Goal: Obtain resource: Download file/media

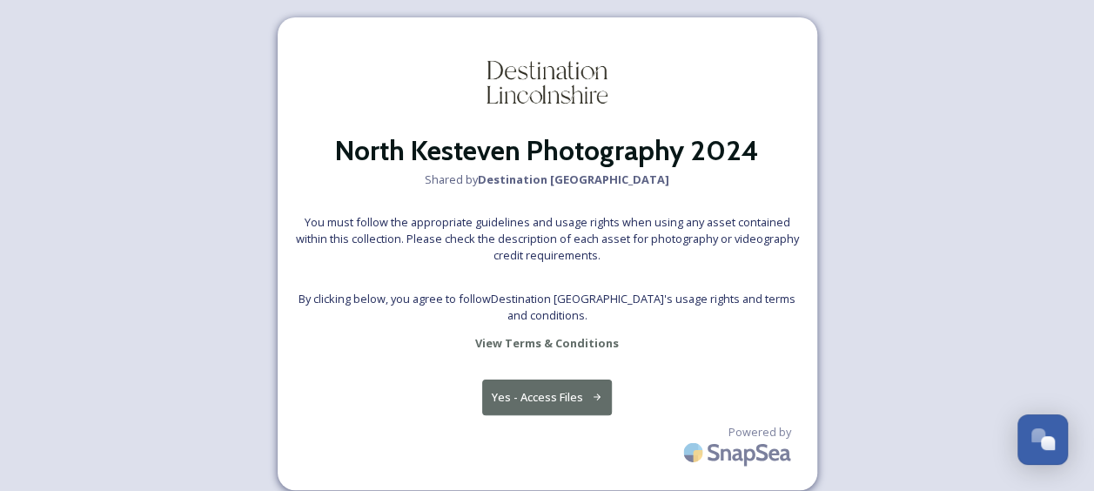
click at [552, 400] on button "Yes - Access Files" at bounding box center [547, 397] width 131 height 36
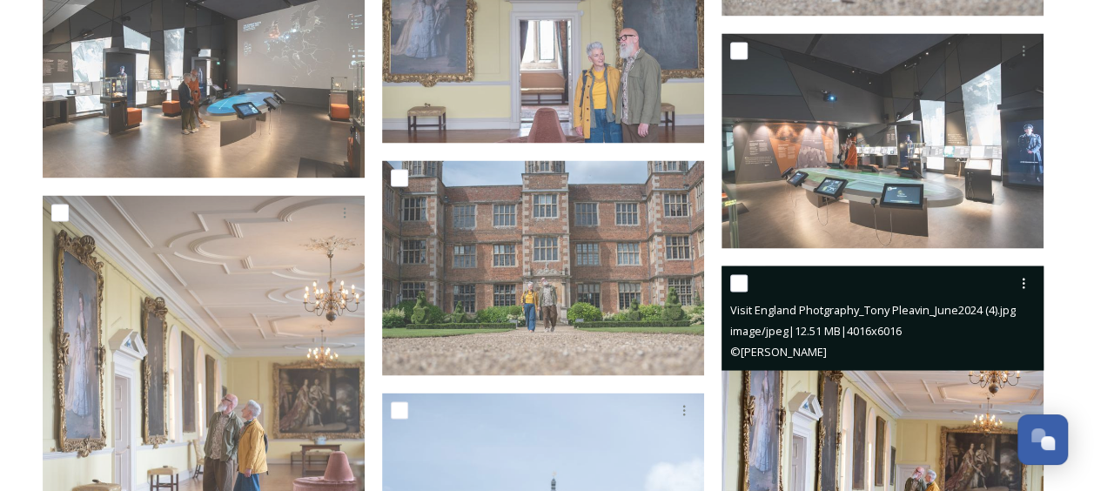
scroll to position [4873, 0]
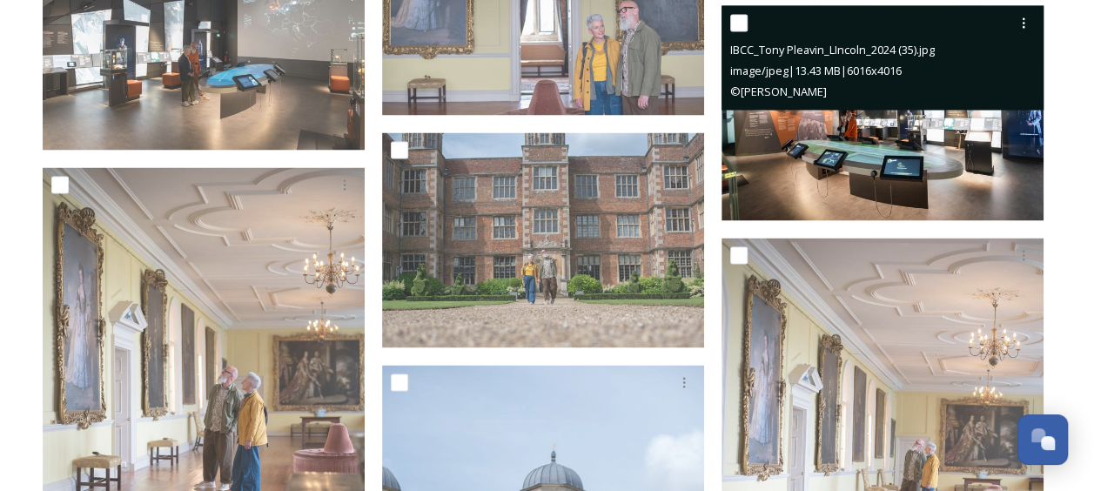
click at [933, 151] on img at bounding box center [882, 112] width 322 height 215
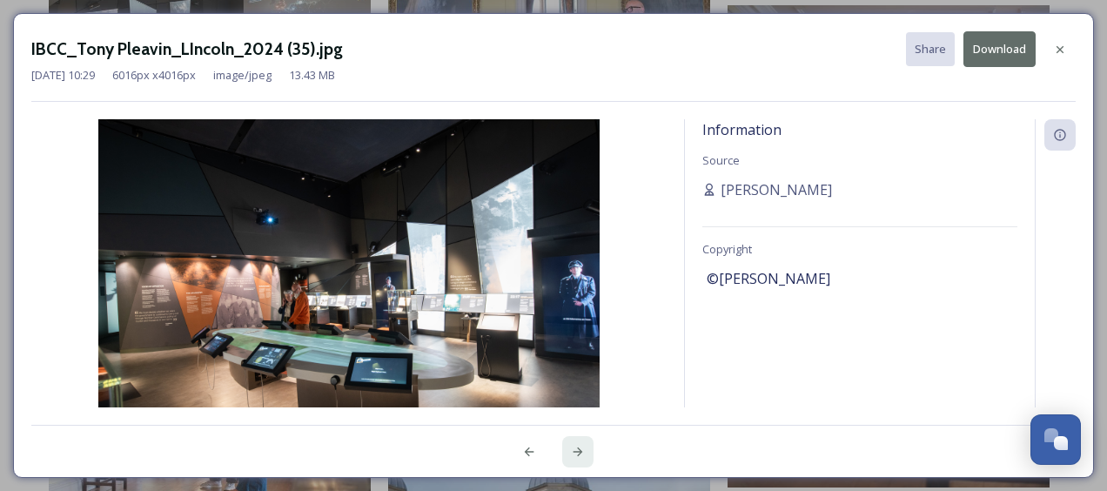
click at [581, 446] on icon at bounding box center [578, 452] width 14 height 14
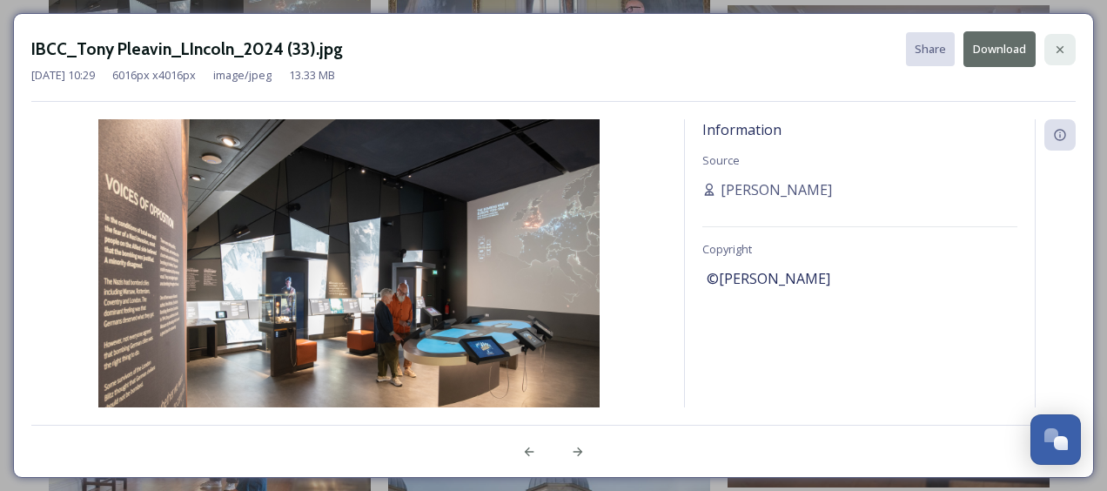
click at [1053, 48] on icon at bounding box center [1060, 50] width 14 height 14
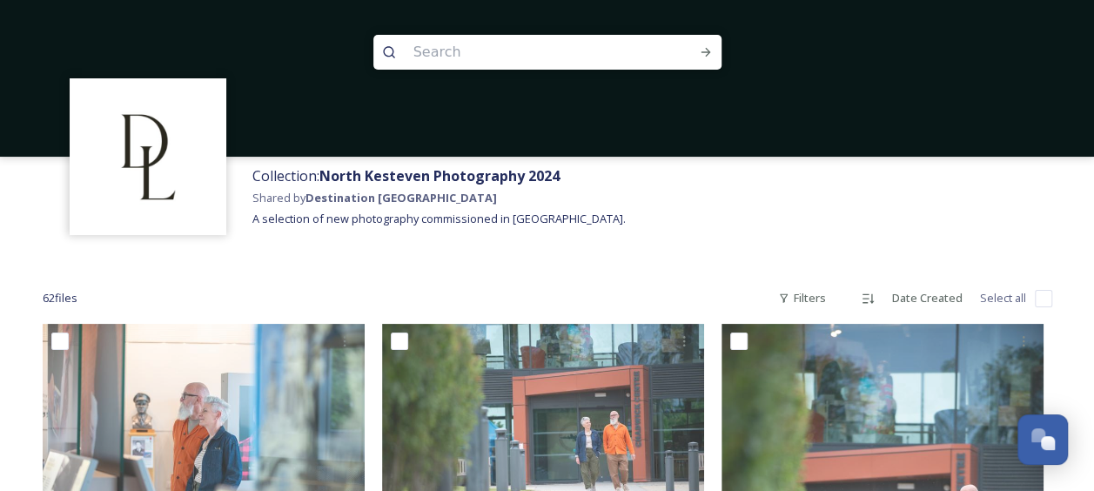
click at [1043, 295] on input "checkbox" at bounding box center [1043, 298] width 17 height 17
checkbox input "true"
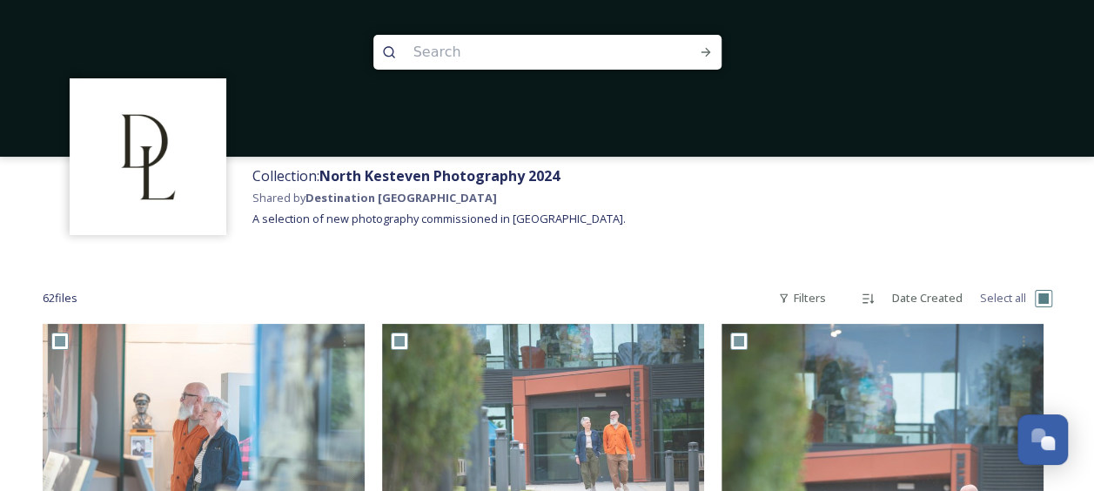
checkbox input "true"
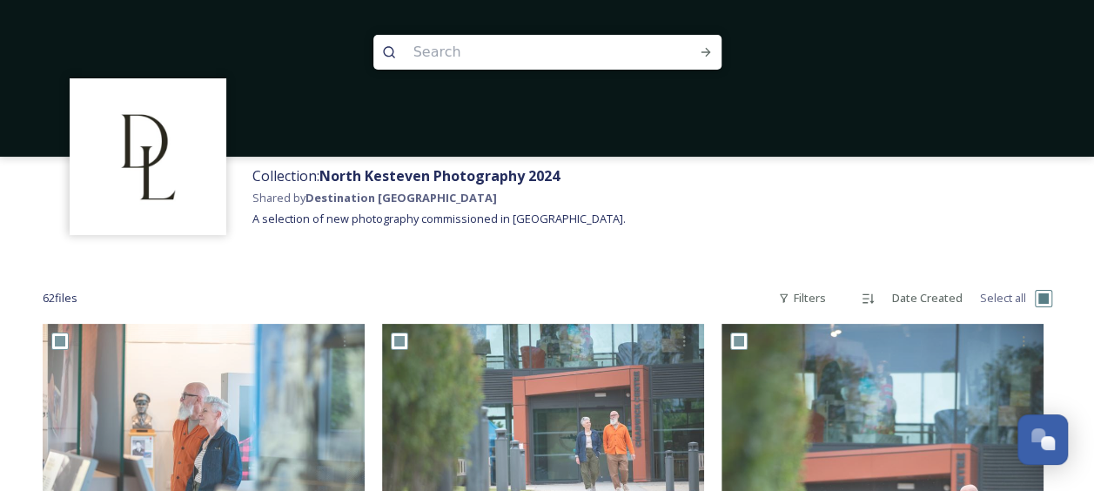
checkbox input "true"
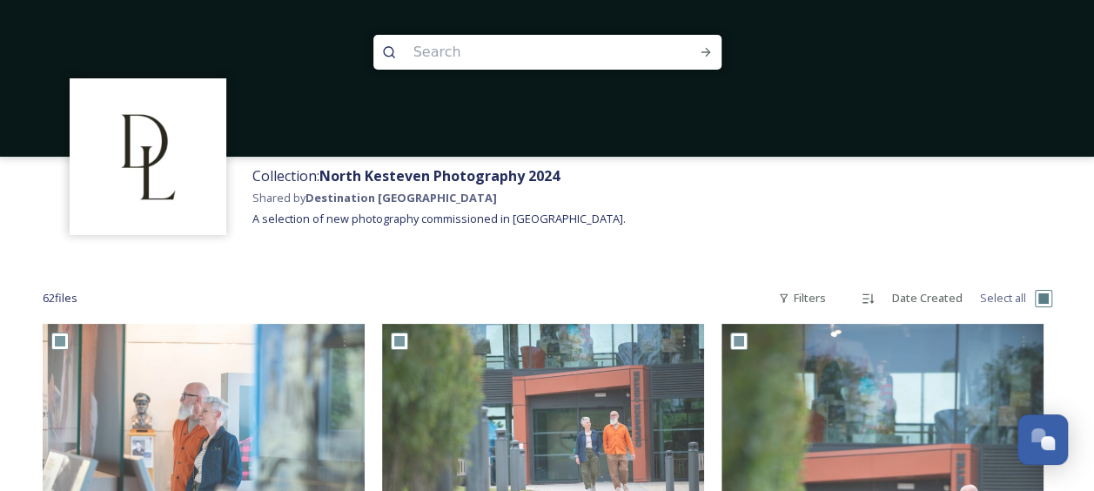
checkbox input "true"
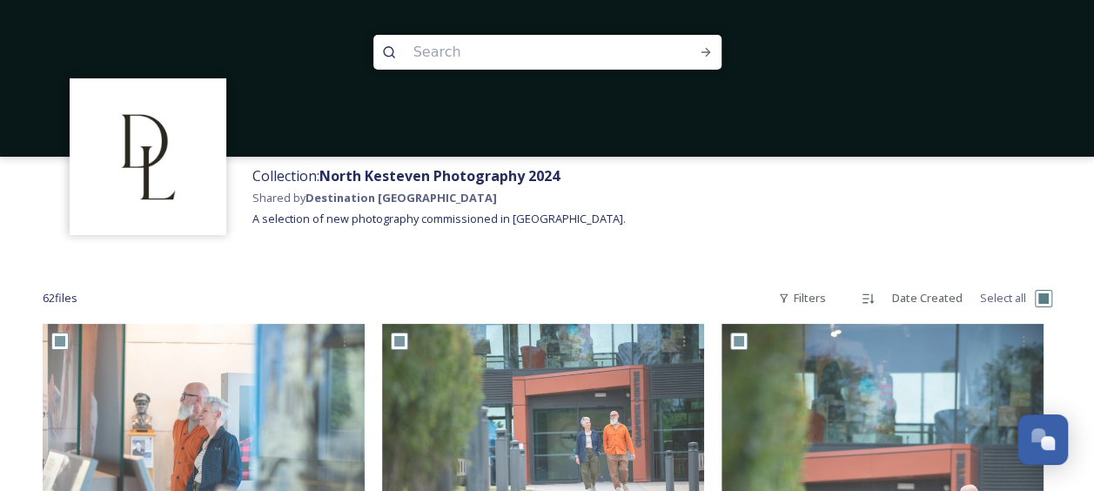
checkbox input "true"
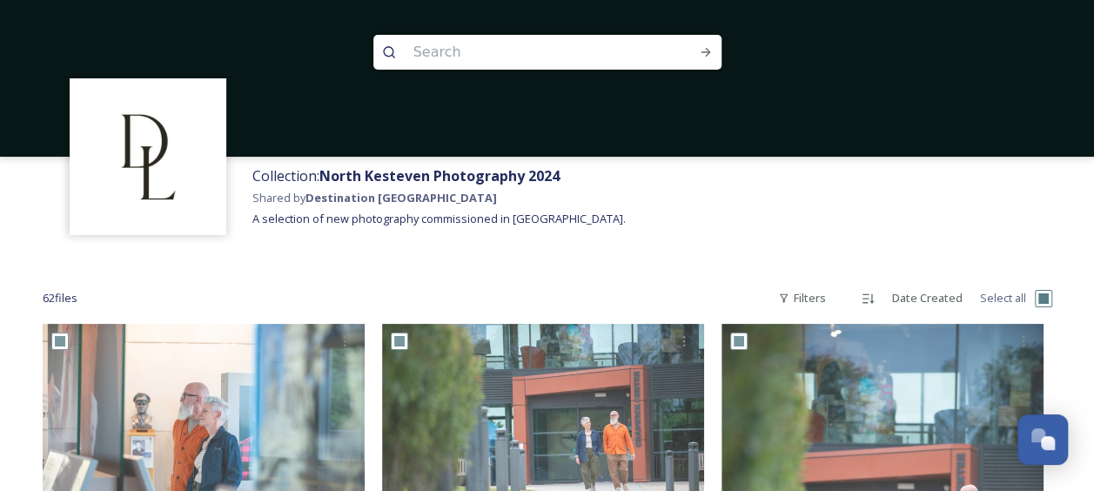
checkbox input "true"
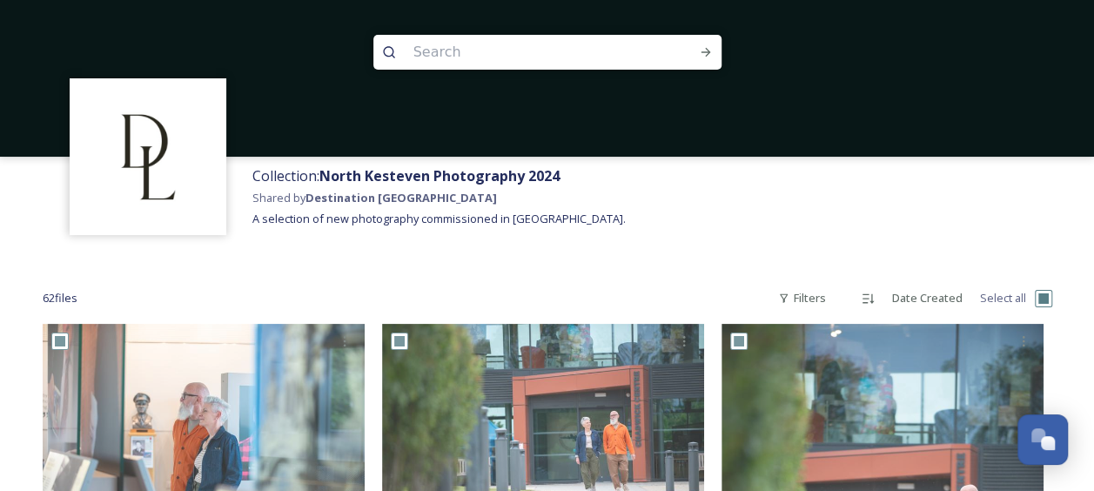
checkbox input "true"
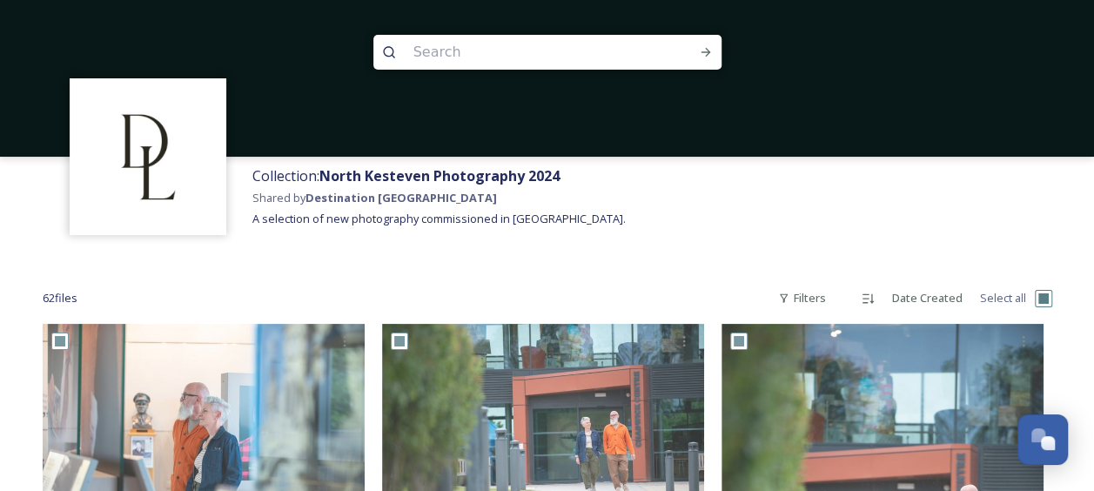
checkbox input "true"
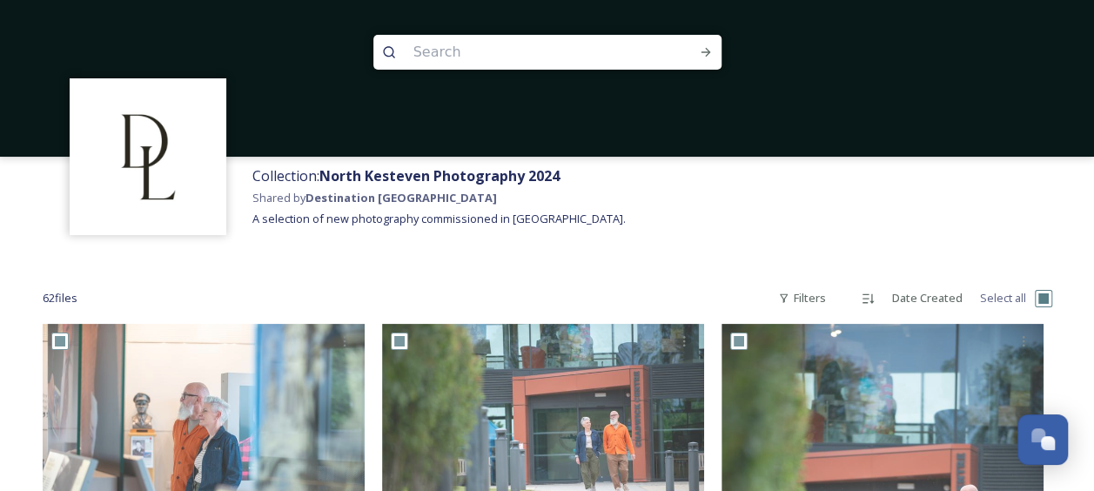
checkbox input "true"
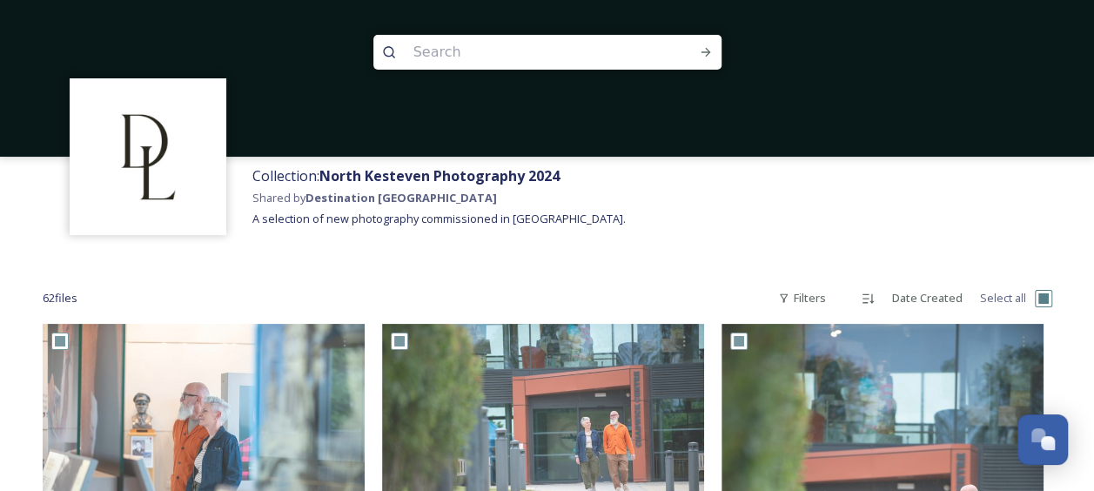
checkbox input "true"
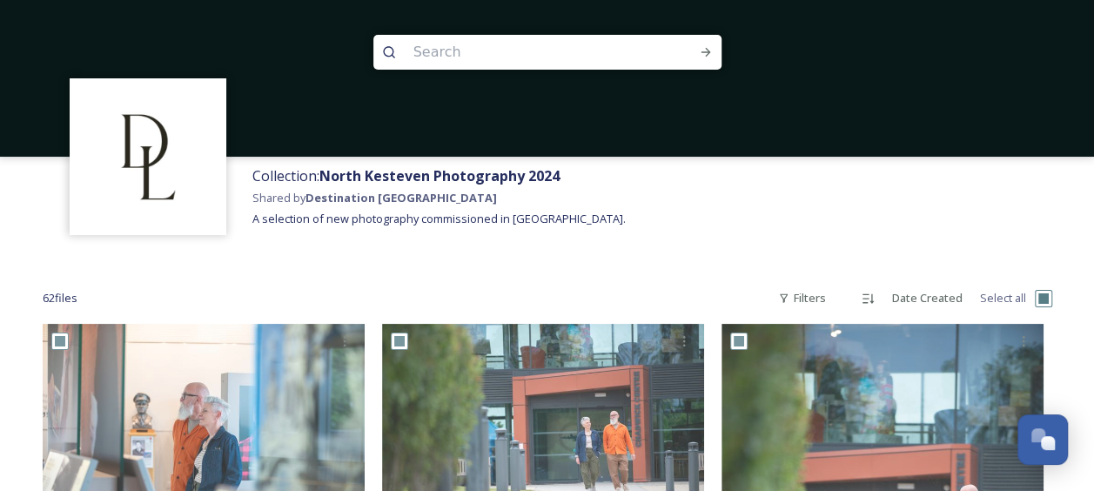
checkbox input "true"
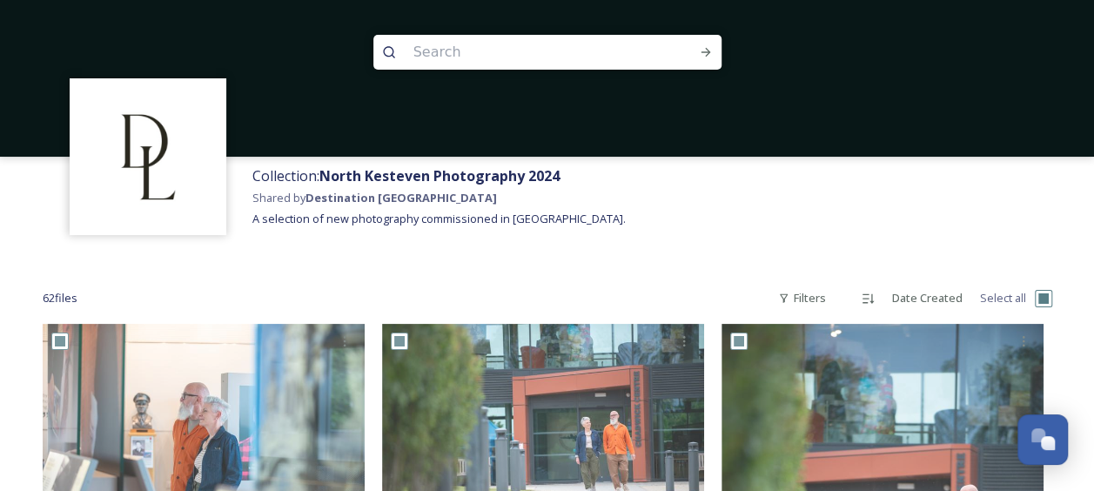
checkbox input "true"
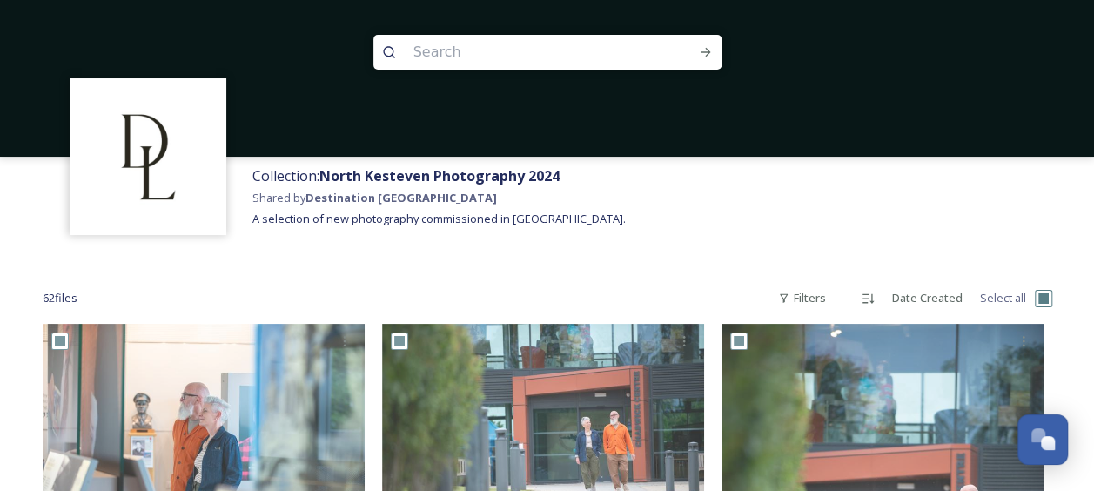
checkbox input "true"
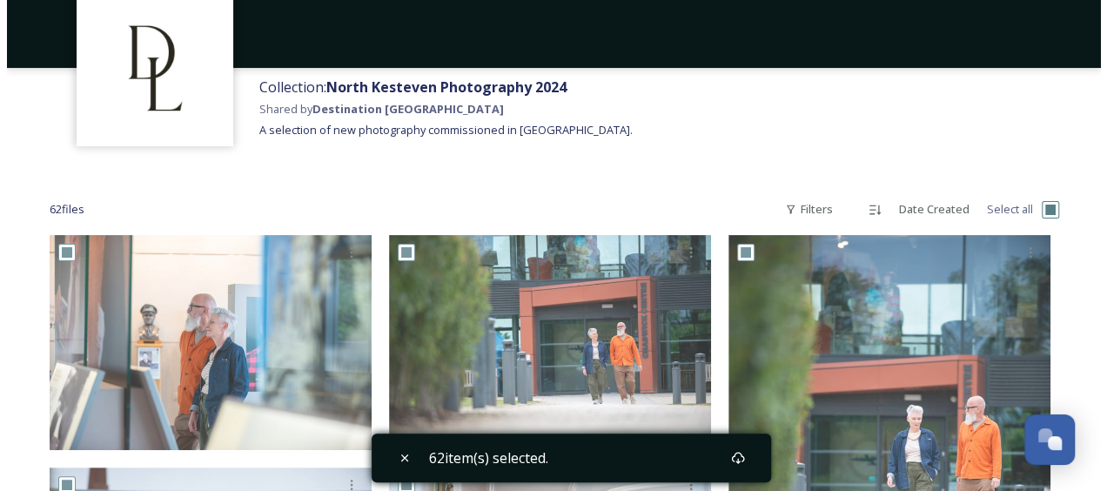
scroll to position [90, 0]
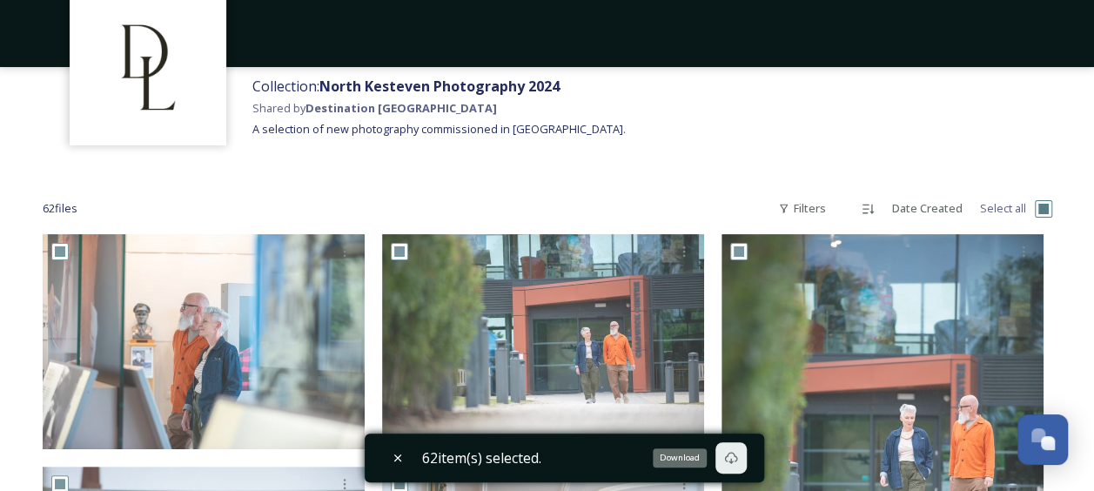
click at [738, 455] on icon at bounding box center [731, 458] width 14 height 14
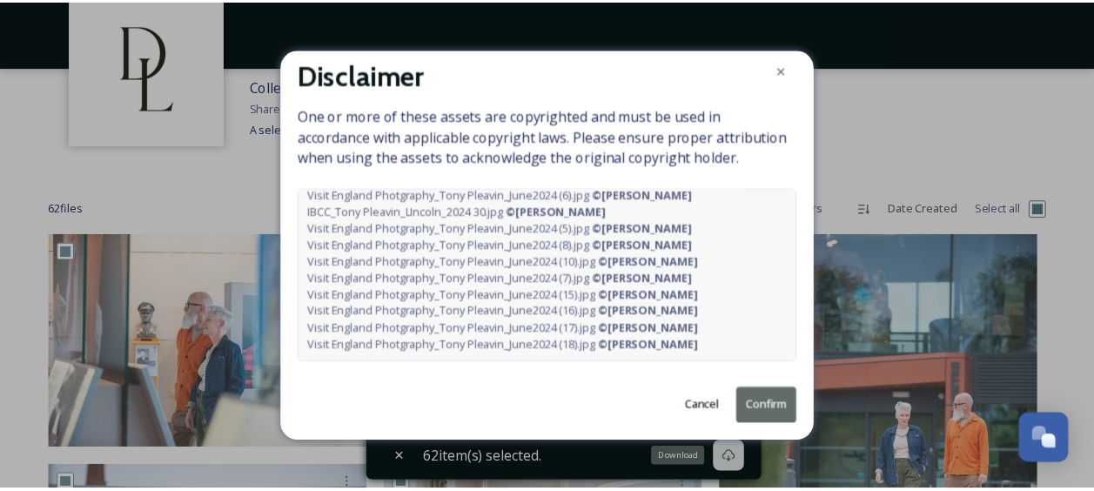
scroll to position [32, 0]
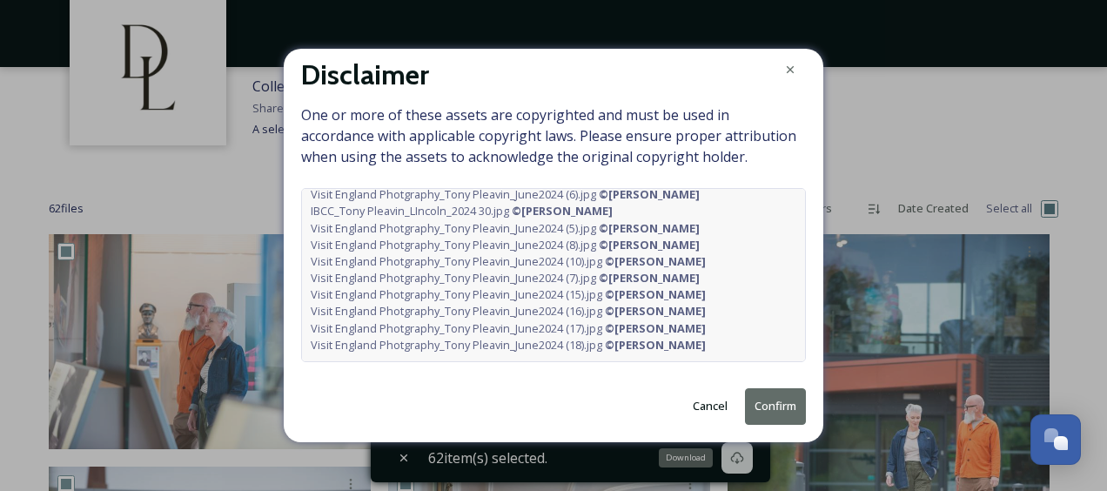
click at [758, 405] on button "Confirm" at bounding box center [775, 406] width 61 height 36
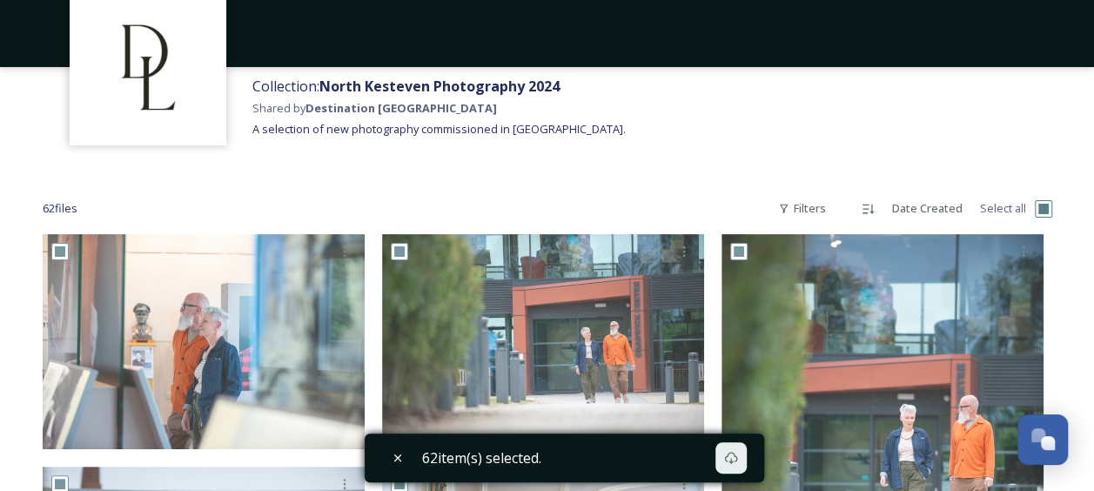
click at [1048, 205] on input "checkbox" at bounding box center [1043, 208] width 17 height 17
checkbox input "false"
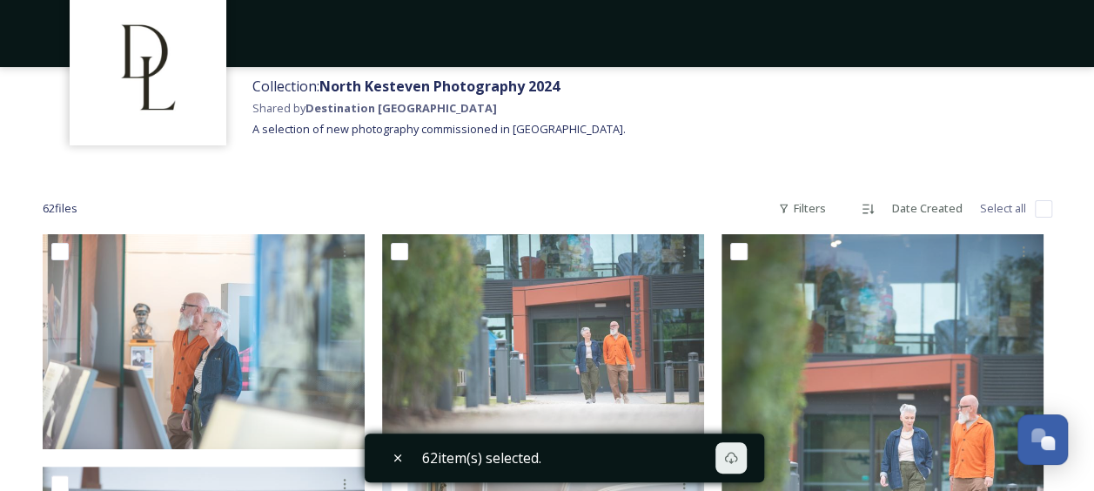
checkbox input "false"
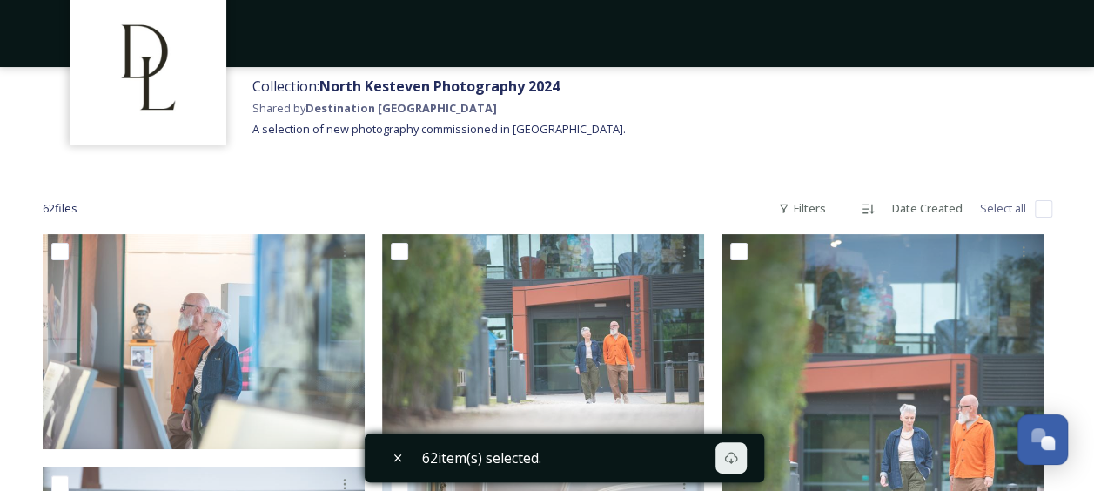
checkbox input "false"
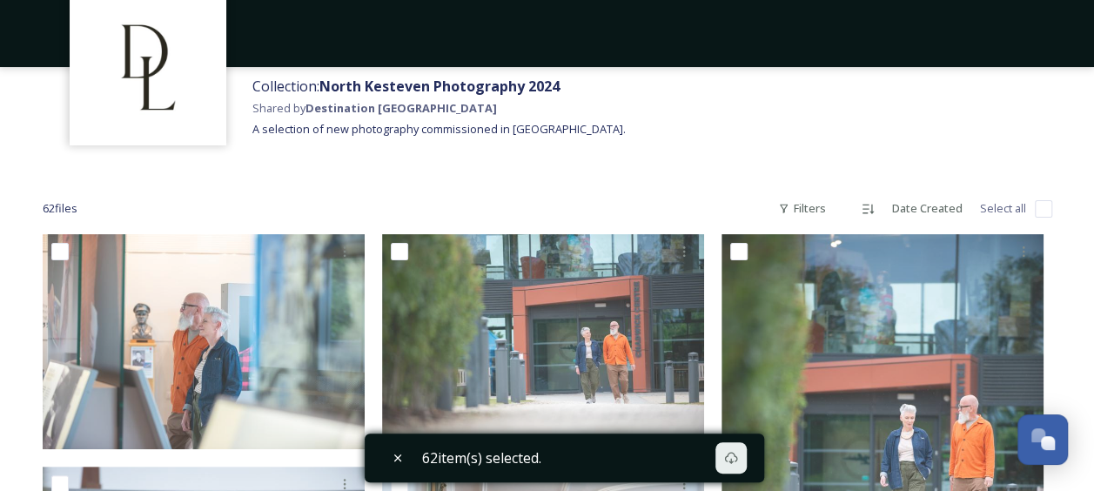
checkbox input "false"
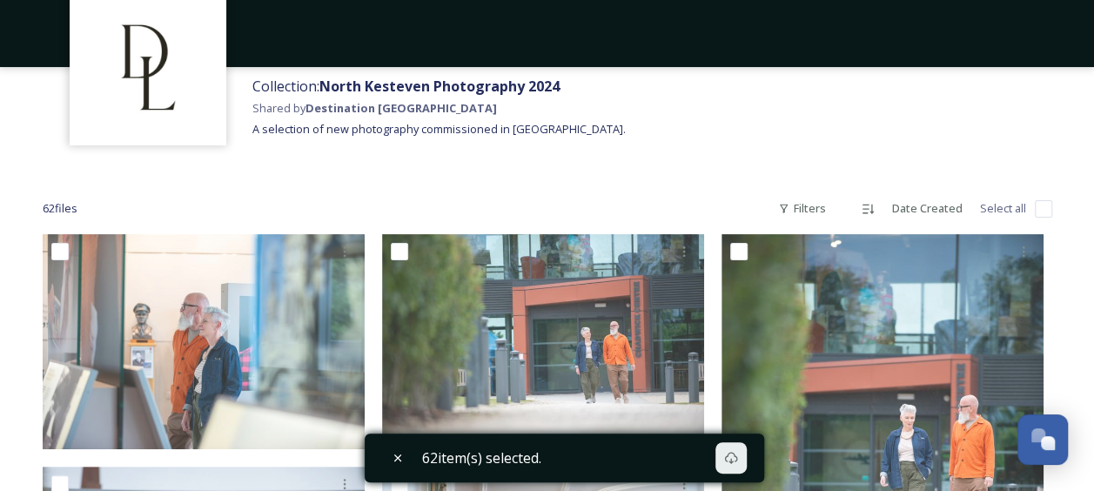
checkbox input "false"
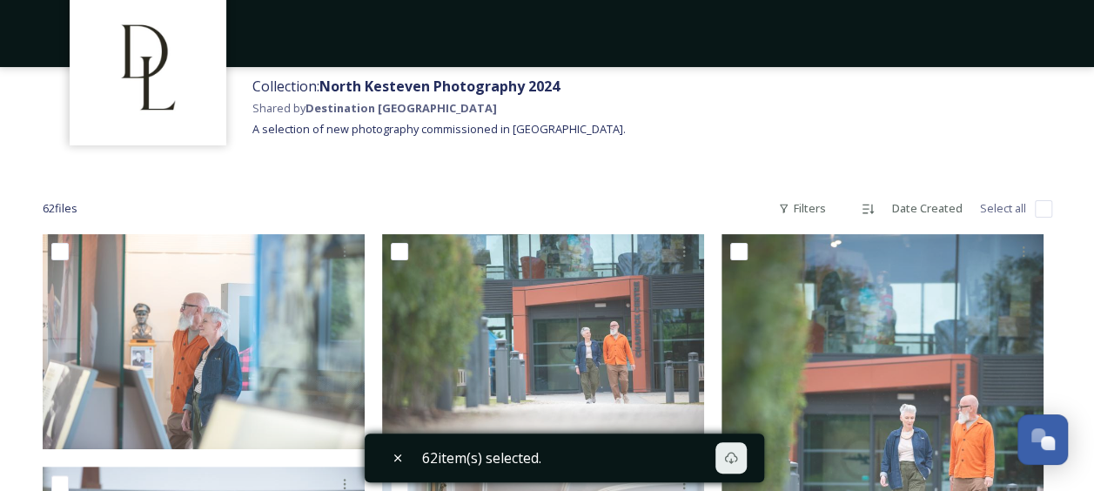
checkbox input "false"
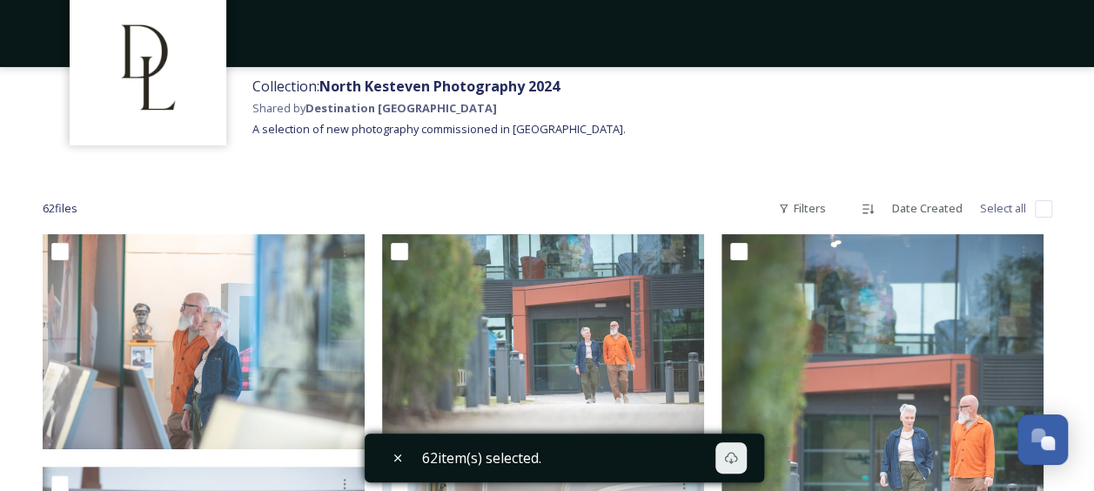
checkbox input "false"
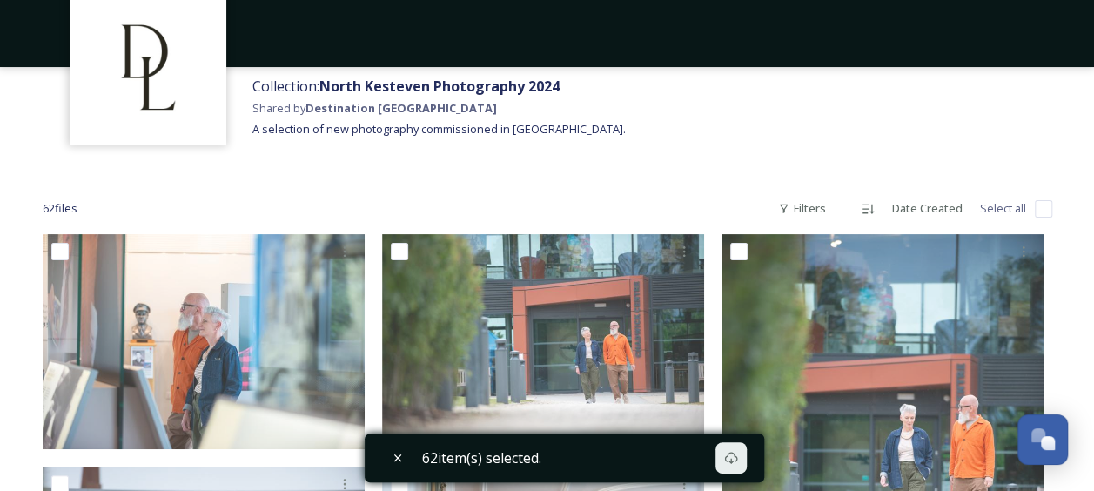
checkbox input "false"
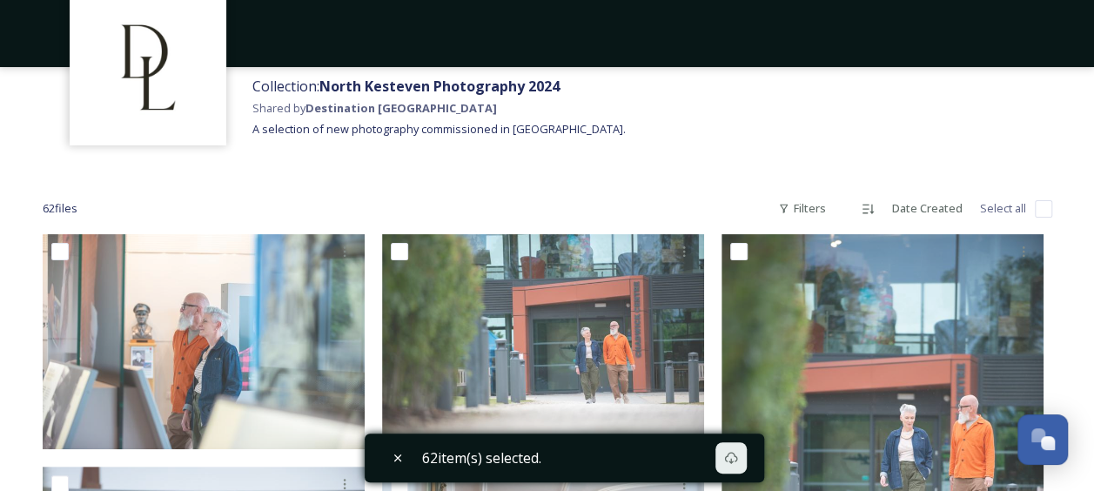
checkbox input "false"
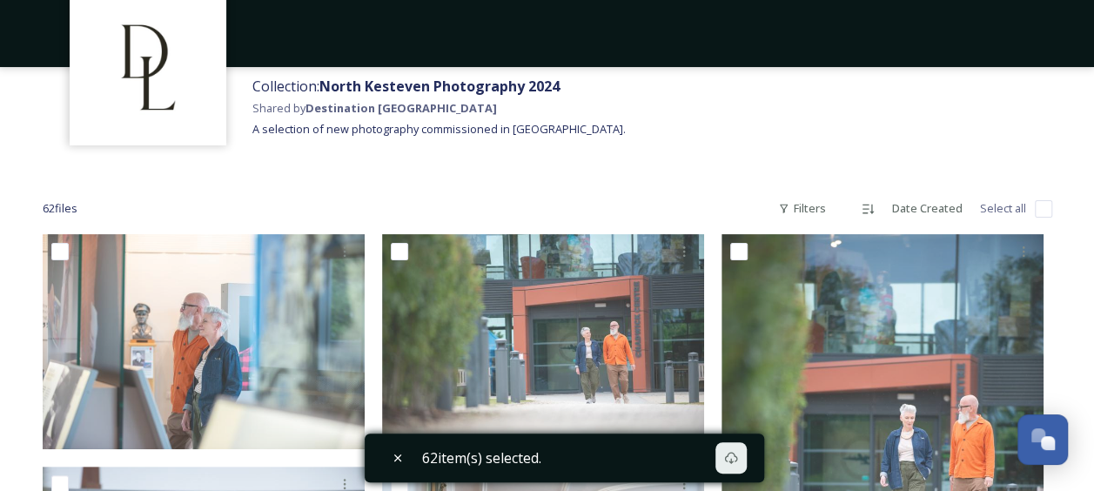
checkbox input "false"
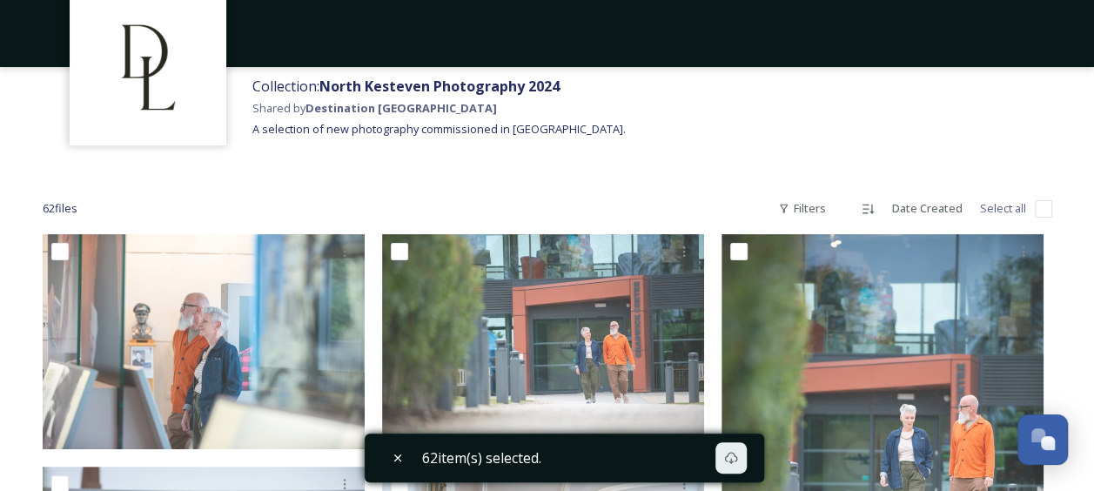
checkbox input "false"
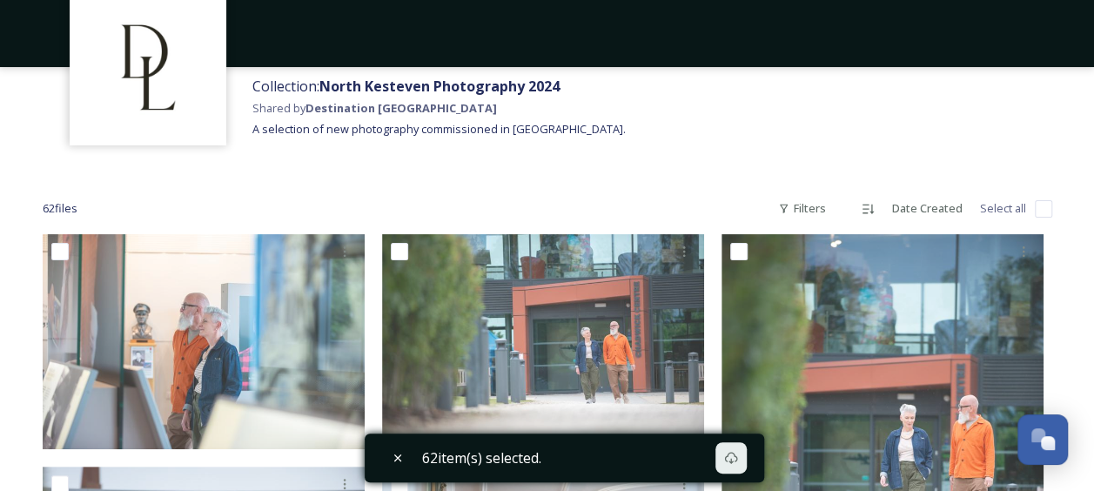
checkbox input "false"
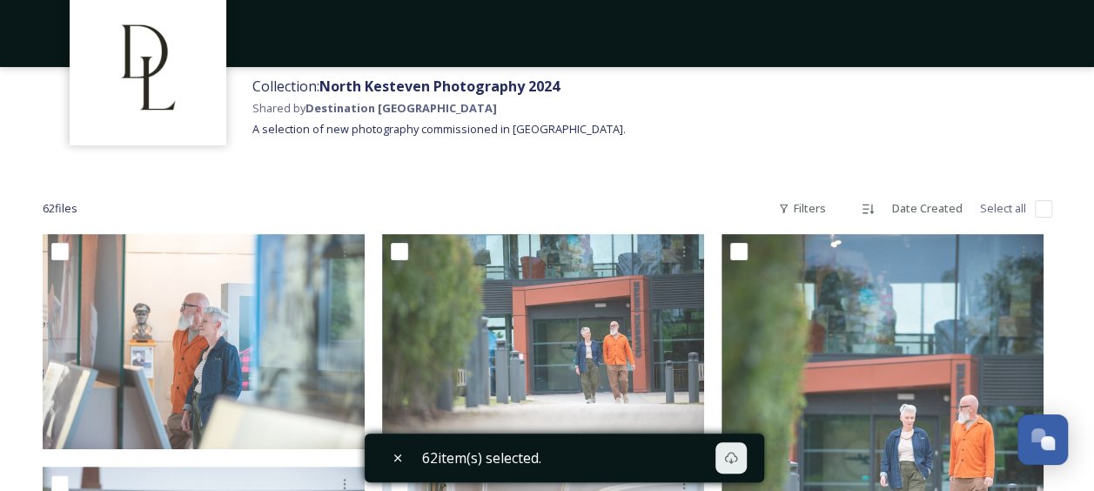
checkbox input "false"
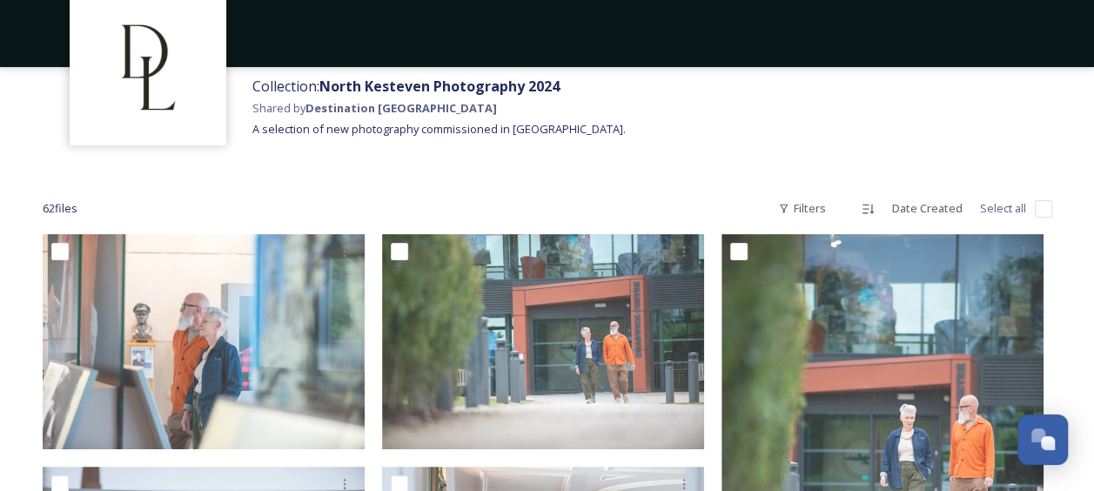
click at [1048, 205] on input "checkbox" at bounding box center [1043, 208] width 17 height 17
checkbox input "true"
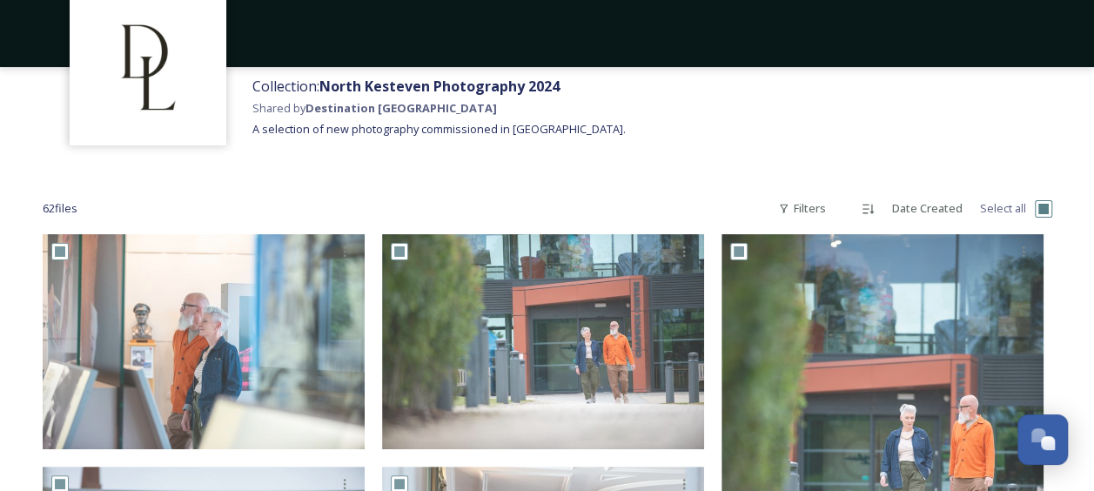
checkbox input "true"
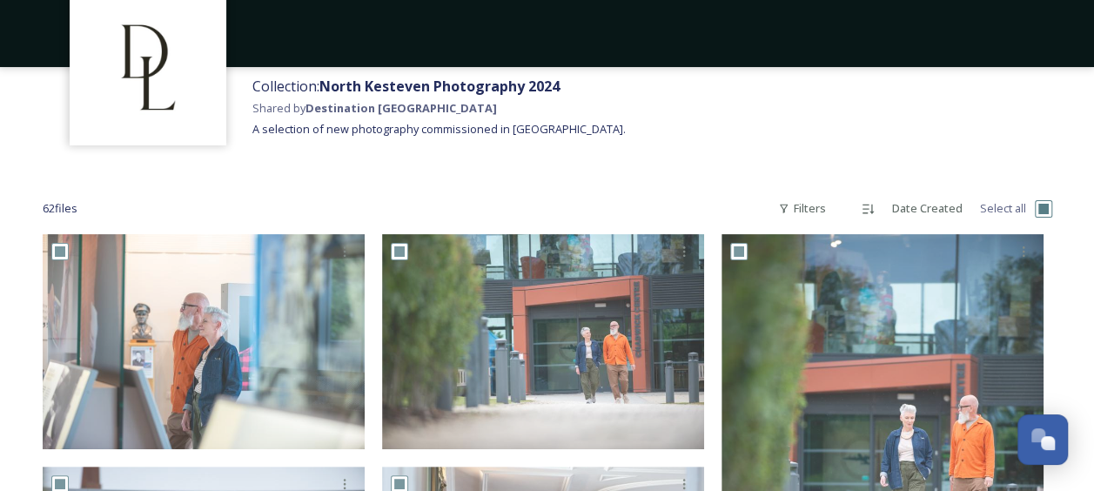
checkbox input "true"
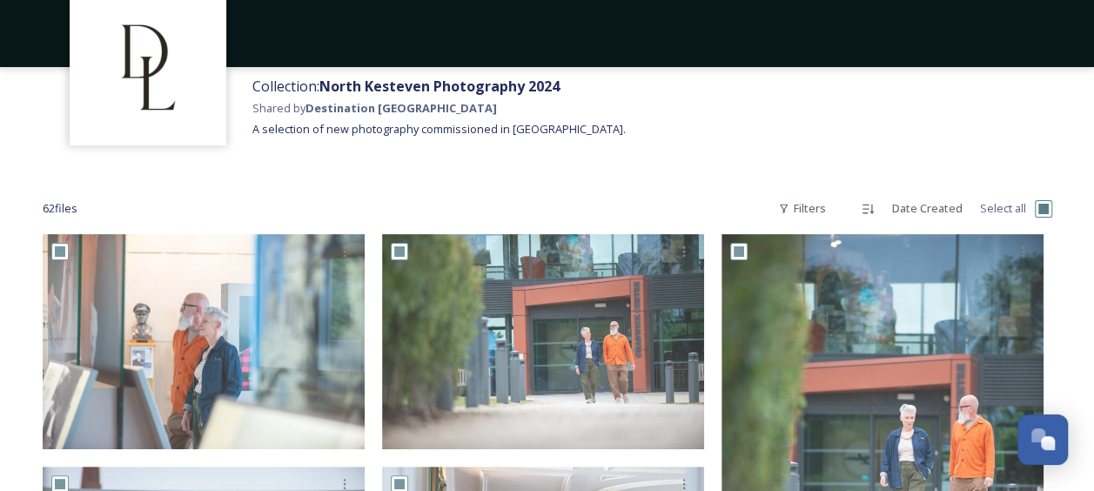
checkbox input "true"
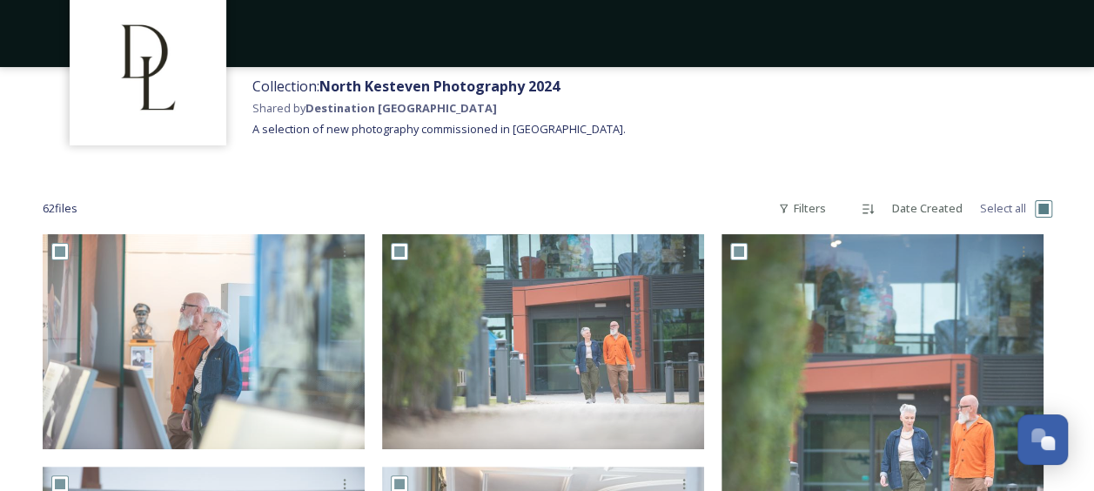
checkbox input "true"
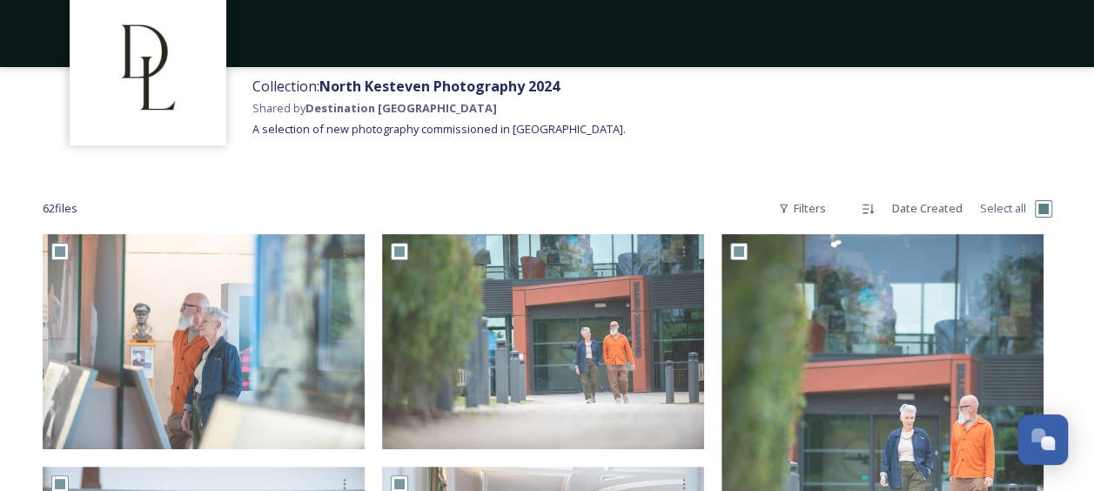
checkbox input "true"
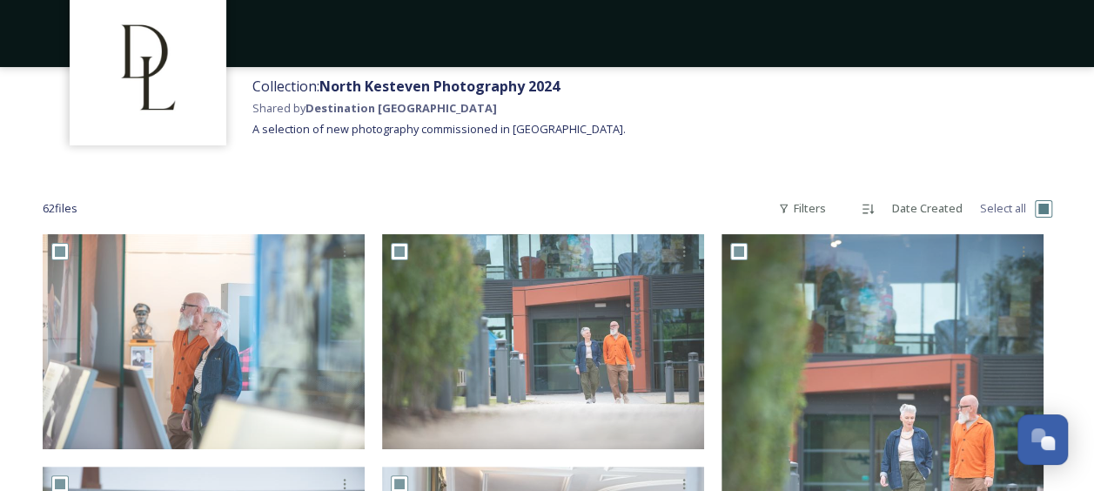
checkbox input "true"
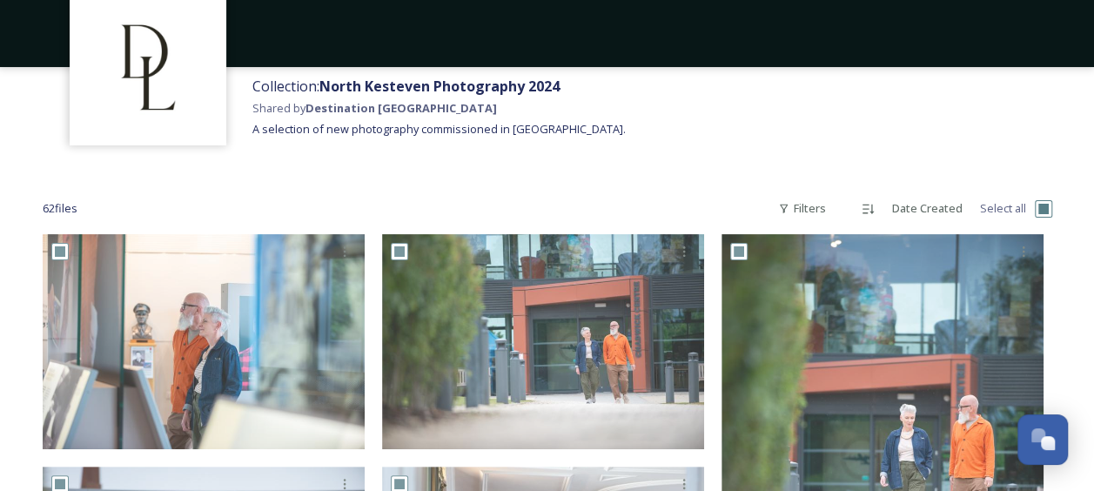
checkbox input "true"
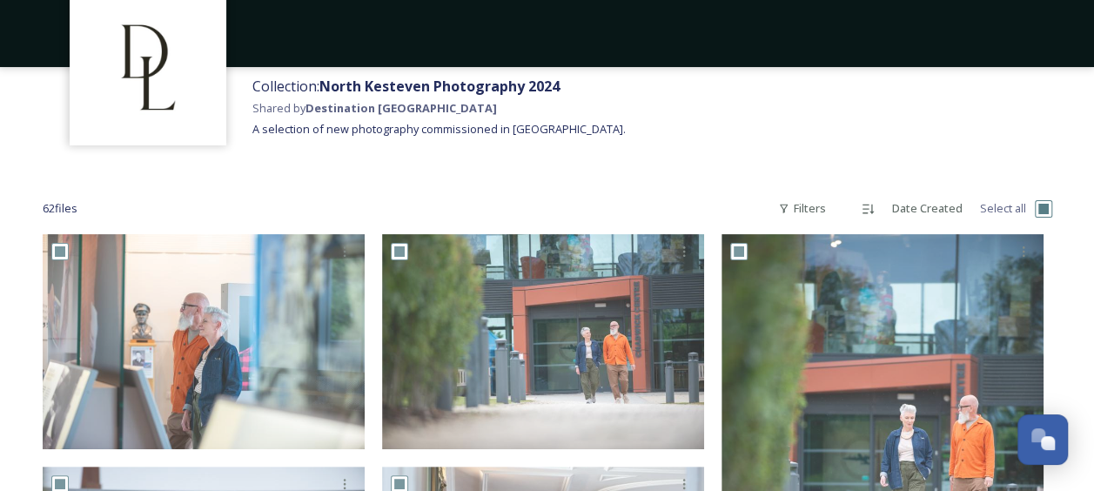
checkbox input "true"
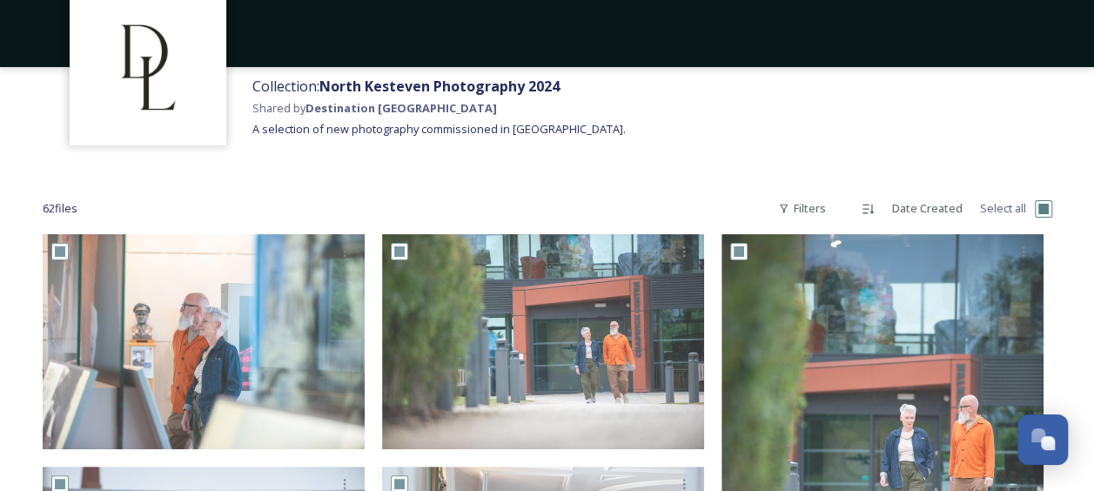
checkbox input "true"
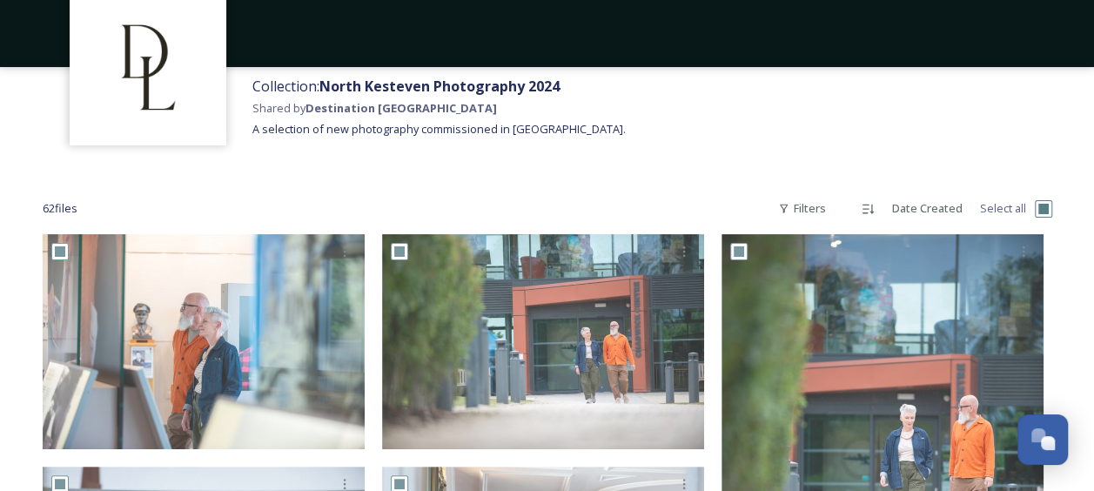
checkbox input "true"
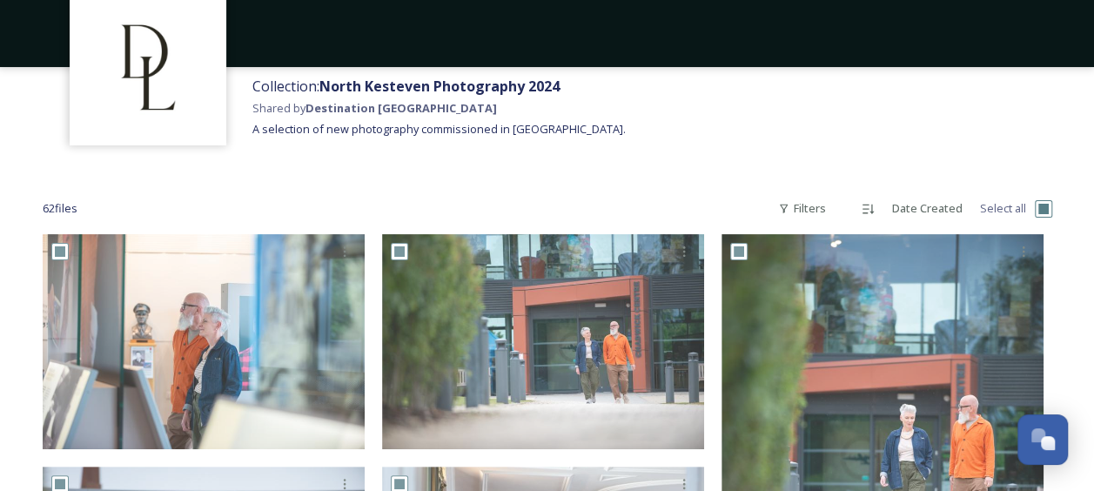
checkbox input "true"
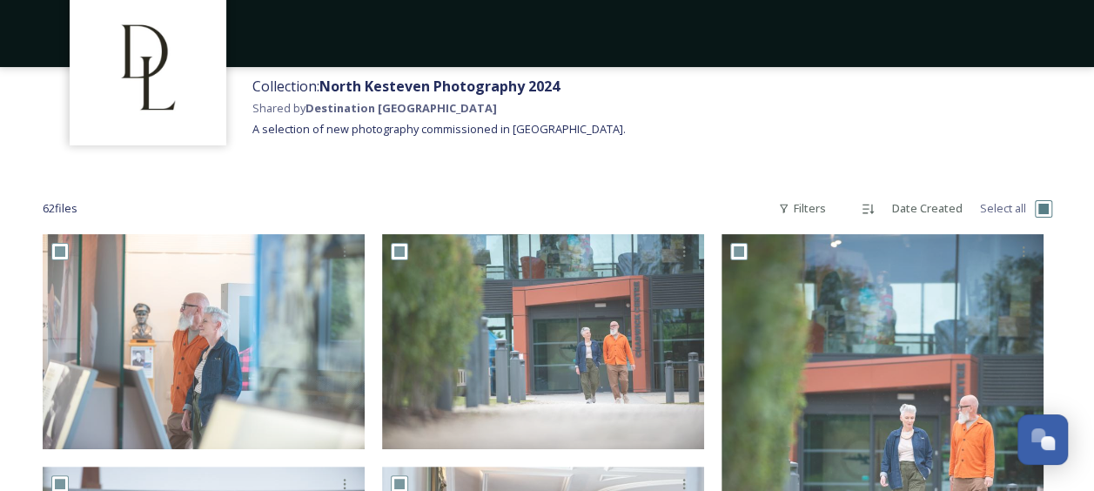
checkbox input "true"
